Goal: Go to known website: Go to known website

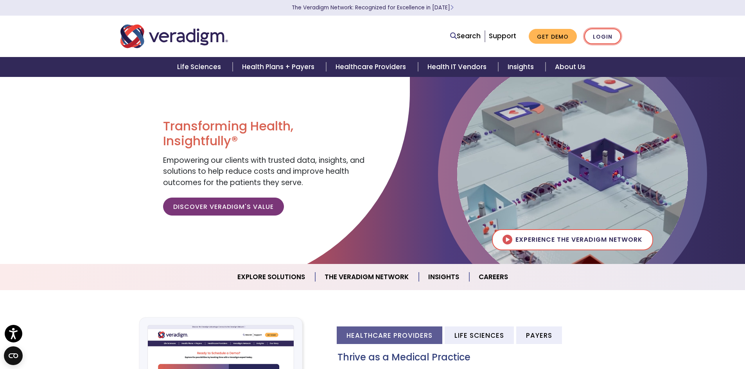
click at [606, 38] on link "Login" at bounding box center [602, 37] width 37 height 16
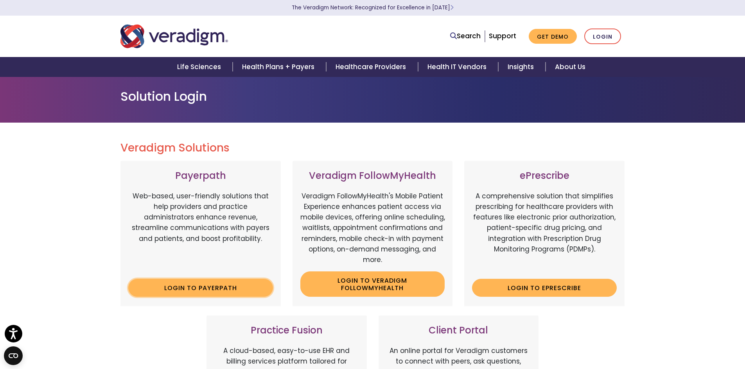
click at [204, 289] on link "Login to Payerpath" at bounding box center [200, 288] width 145 height 18
